Goal: Complete application form

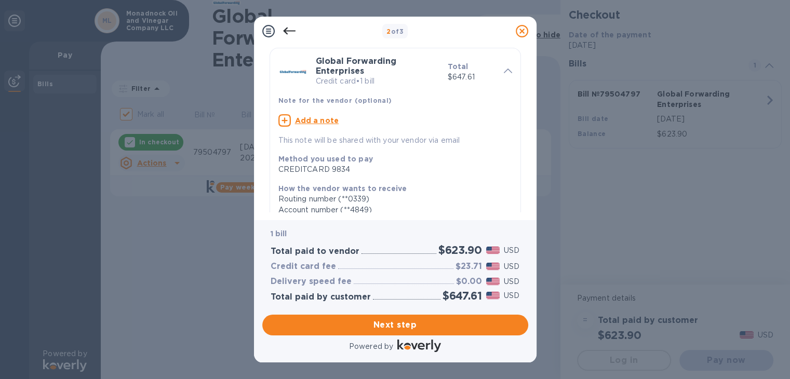
scroll to position [52, 0]
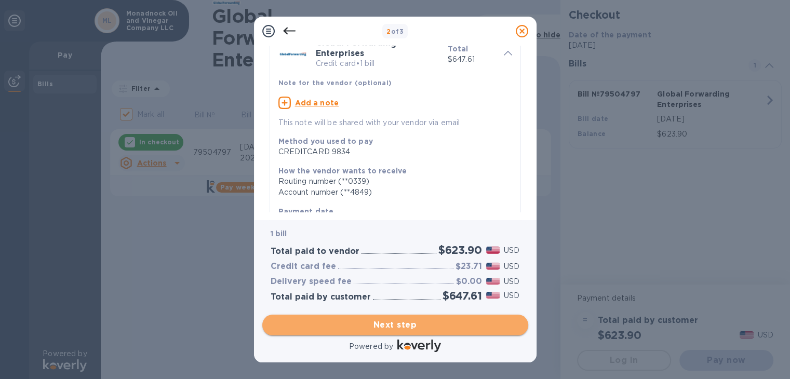
click at [406, 328] on span "Next step" at bounding box center [395, 325] width 249 height 12
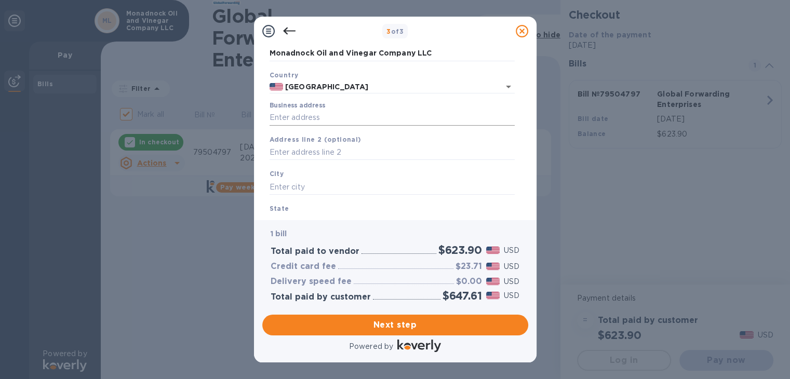
click at [297, 124] on input "Business address" at bounding box center [392, 118] width 245 height 16
type input "[STREET_ADDRESS]"
click at [323, 152] on input "text" at bounding box center [392, 153] width 245 height 16
click at [298, 188] on input "text" at bounding box center [392, 187] width 245 height 16
type input "[GEOGRAPHIC_DATA],"
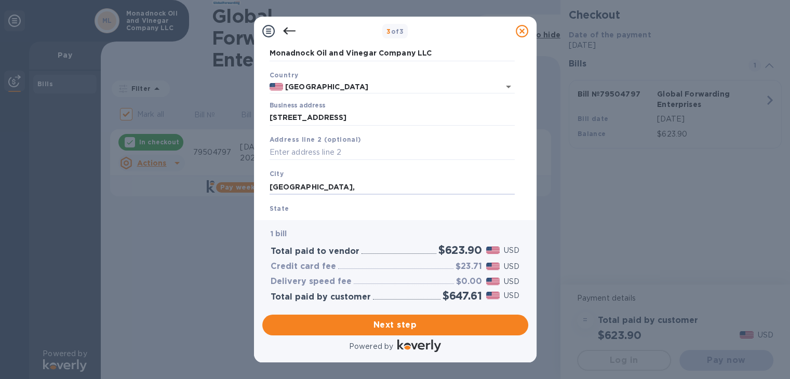
click at [283, 207] on b "State" at bounding box center [280, 209] width 20 height 8
drag, startPoint x: 284, startPoint y: 207, endPoint x: 295, endPoint y: 208, distance: 10.4
click at [291, 210] on div "State" at bounding box center [392, 216] width 254 height 35
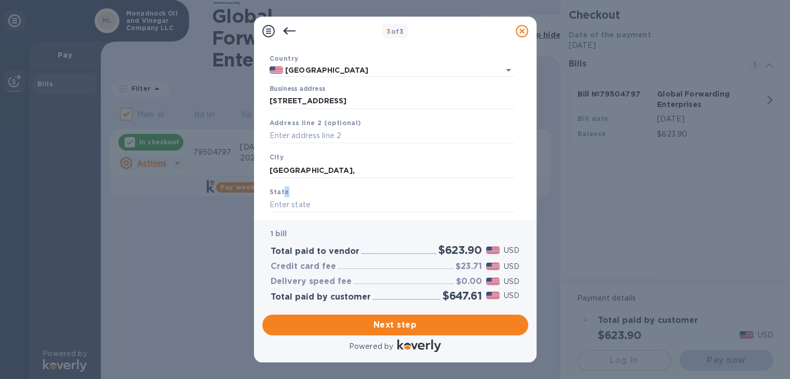
click at [309, 190] on div "State" at bounding box center [392, 199] width 254 height 35
click at [295, 206] on input "text" at bounding box center [392, 205] width 245 height 16
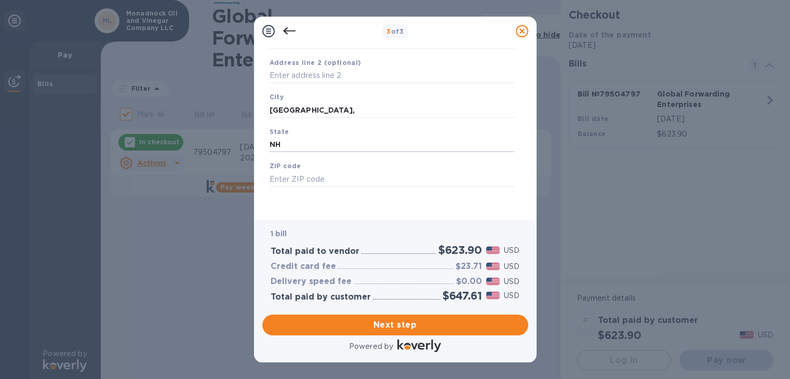
scroll to position [130, 0]
type input "NH"
click at [286, 181] on input "text" at bounding box center [392, 179] width 245 height 16
type input "03444"
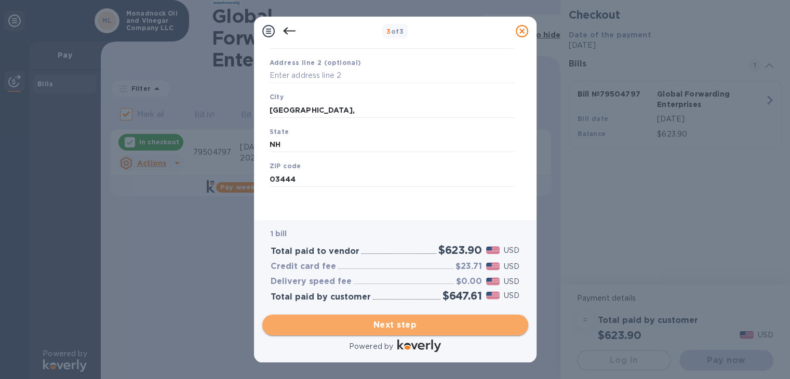
click at [379, 329] on span "Next step" at bounding box center [395, 325] width 249 height 12
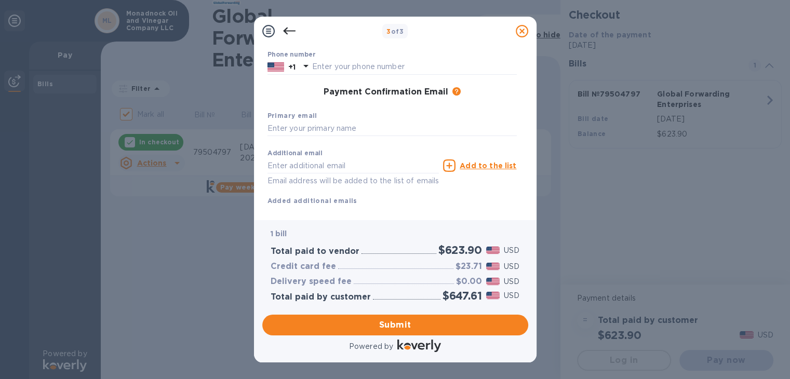
scroll to position [154, 0]
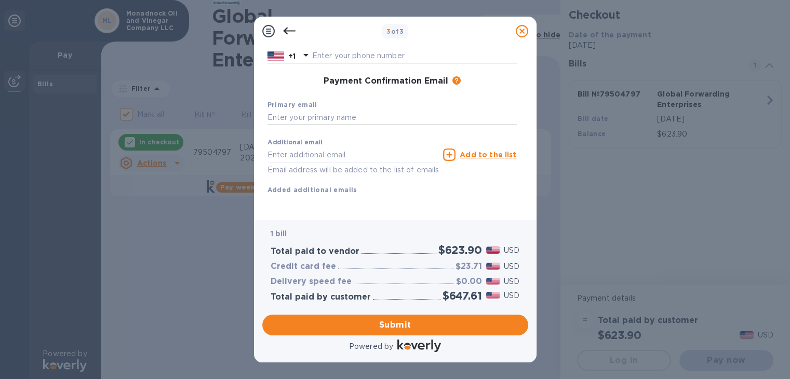
click at [309, 110] on input "text" at bounding box center [392, 118] width 249 height 16
type input "[EMAIL_ADDRESS][DOMAIN_NAME]"
click at [419, 321] on span "Submit" at bounding box center [395, 325] width 249 height 12
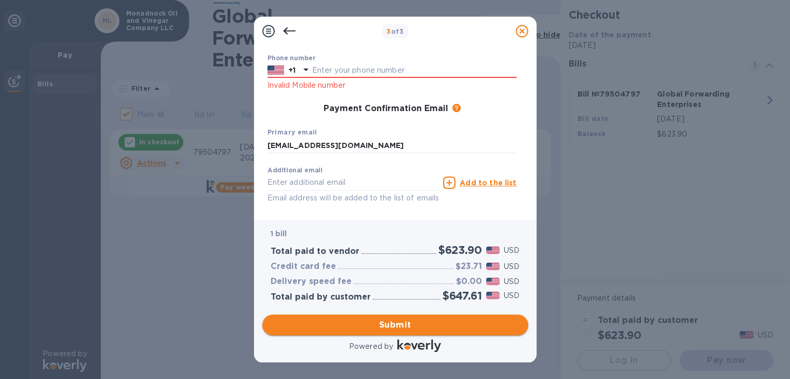
scroll to position [182, 0]
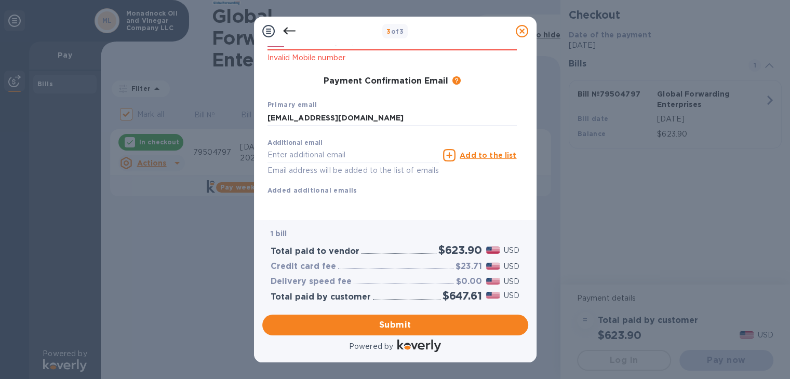
click at [300, 205] on div "First name First name is a required field Last name Last name is a required fie…" at bounding box center [392, 71] width 249 height 282
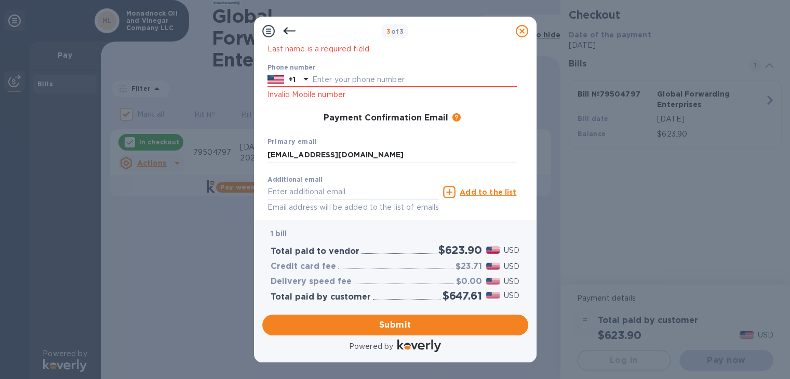
scroll to position [130, 0]
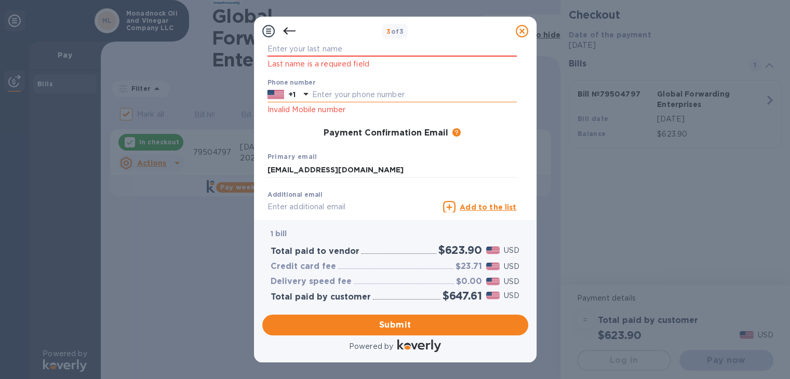
click at [322, 96] on input "text" at bounding box center [414, 95] width 205 height 16
type input "6037690424"
type input "[PERSON_NAME]"
type input "Snow"
type input "[EMAIL_ADDRESS][DOMAIN_NAME]"
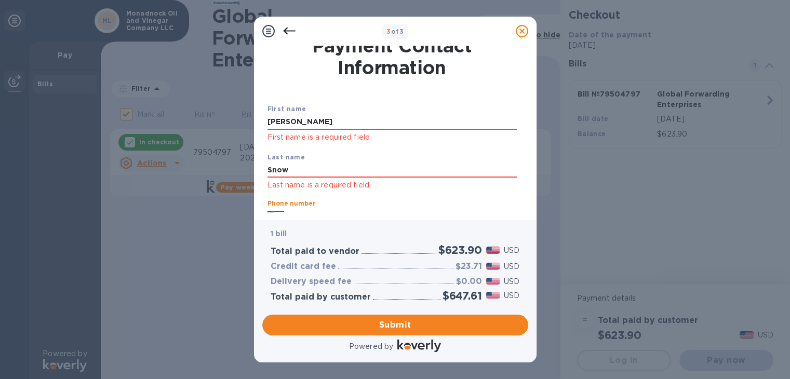
scroll to position [0, 0]
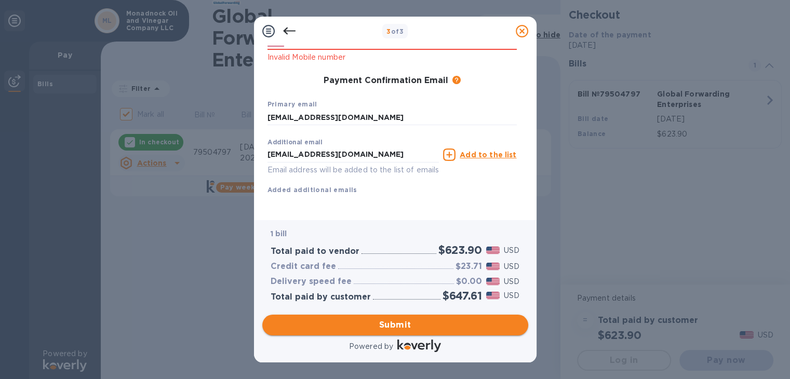
click at [409, 329] on span "Submit" at bounding box center [395, 325] width 249 height 12
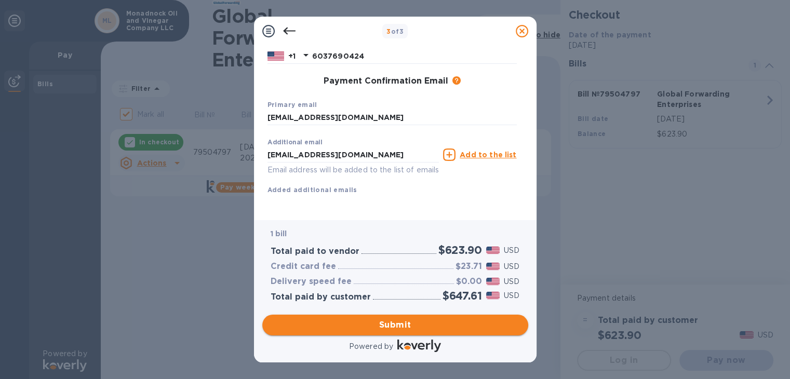
scroll to position [168, 0]
click at [393, 324] on span "Submit" at bounding box center [395, 325] width 249 height 12
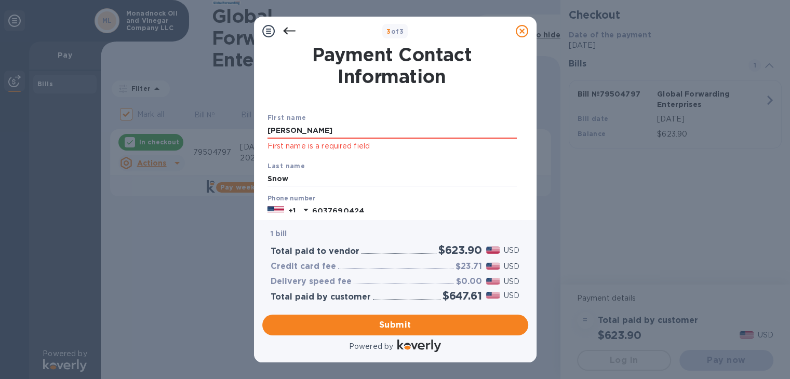
scroll to position [0, 0]
click at [272, 134] on input "[PERSON_NAME]" at bounding box center [392, 131] width 249 height 16
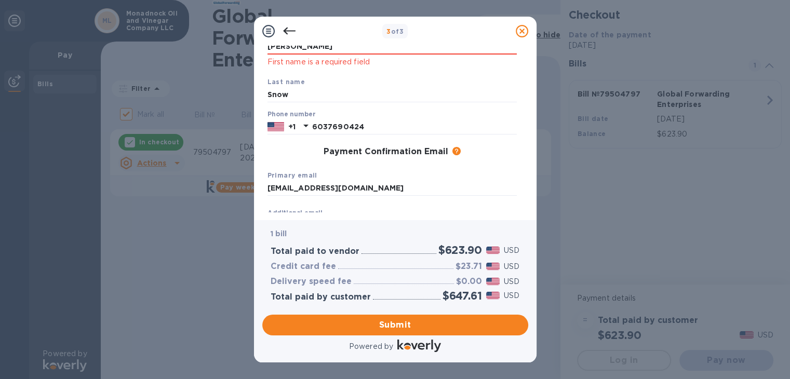
scroll to position [168, 0]
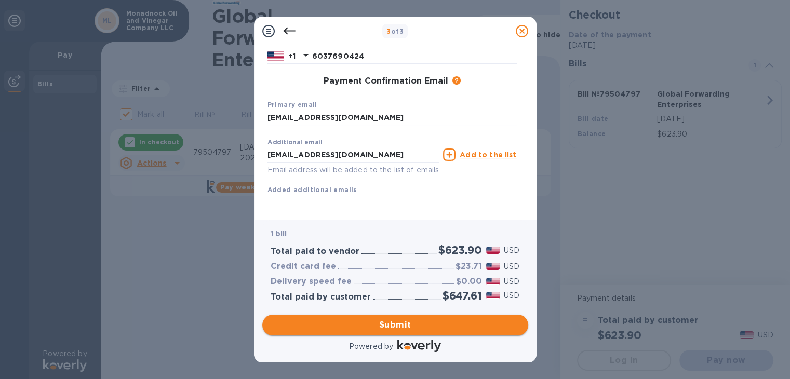
type input "[PERSON_NAME]"
click at [370, 325] on span "Submit" at bounding box center [395, 325] width 249 height 12
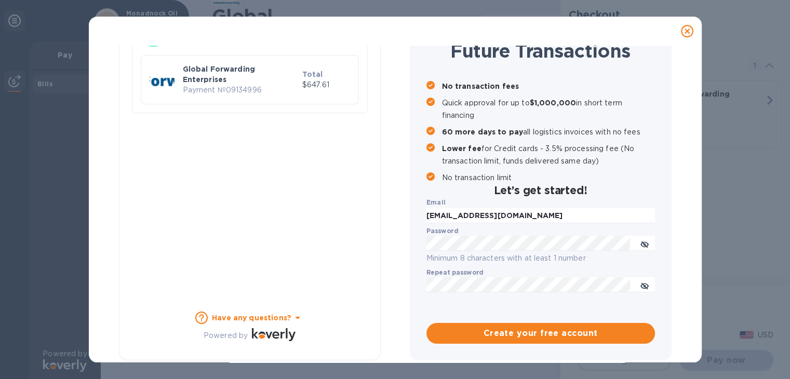
checkbox input "false"
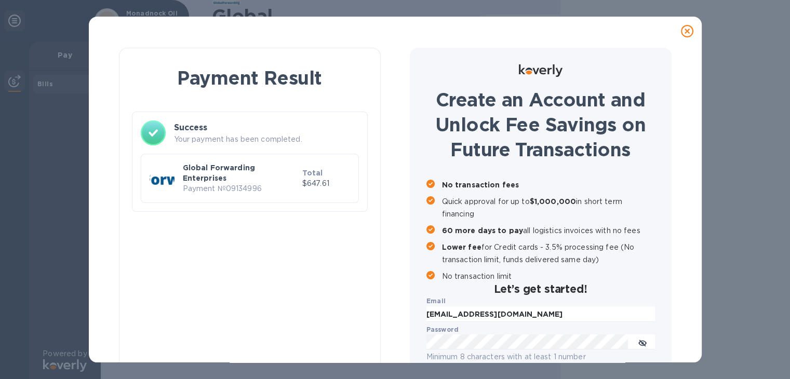
scroll to position [0, 0]
